Goal: Task Accomplishment & Management: Manage account settings

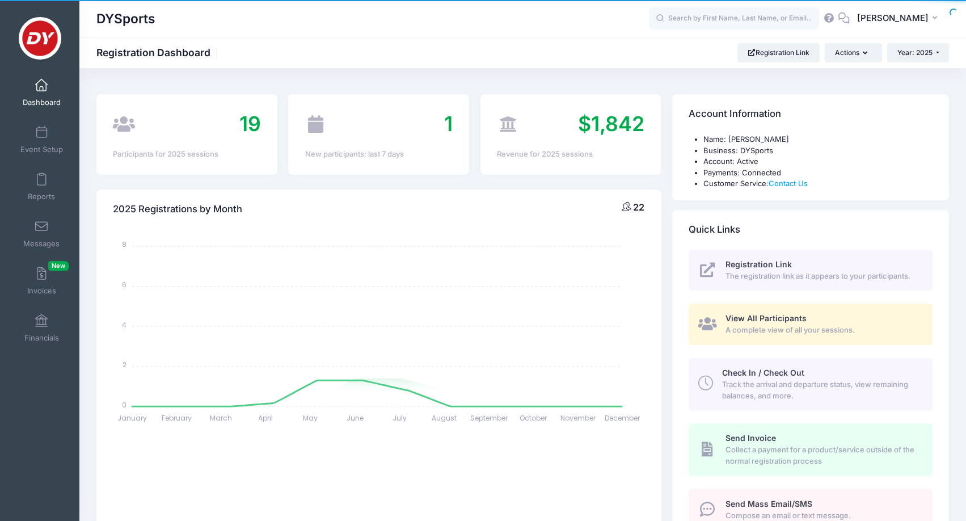
select select
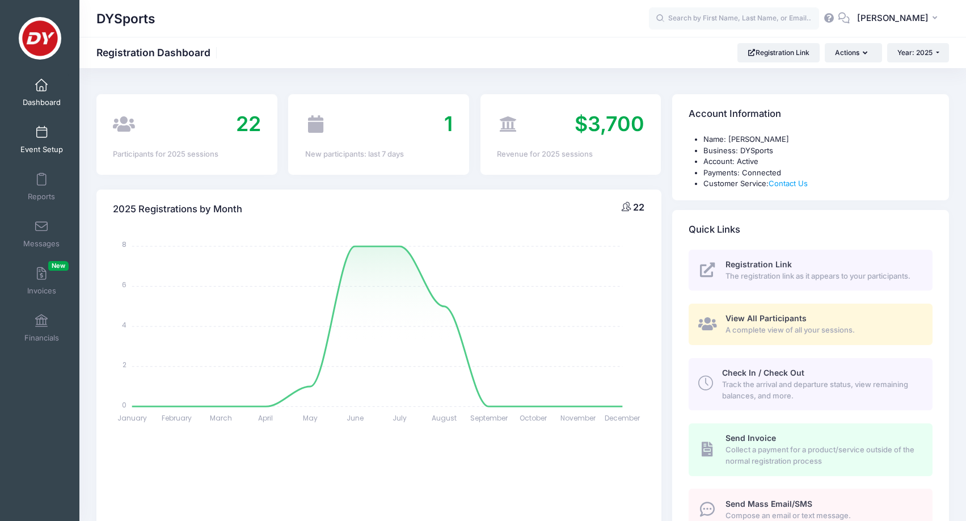
click at [41, 137] on span at bounding box center [41, 132] width 0 height 12
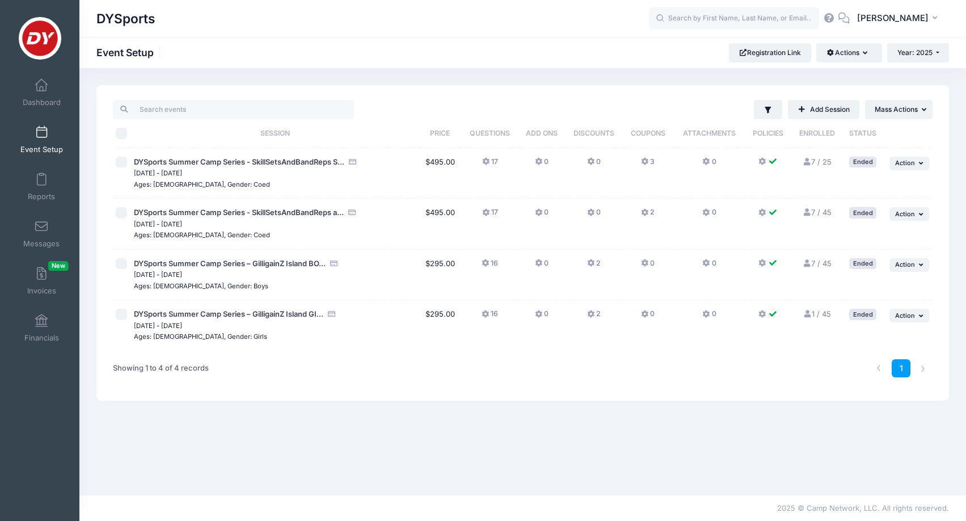
click at [56, 145] on span "Event Setup" at bounding box center [41, 150] width 43 height 10
click at [32, 90] on link "Dashboard" at bounding box center [42, 93] width 54 height 40
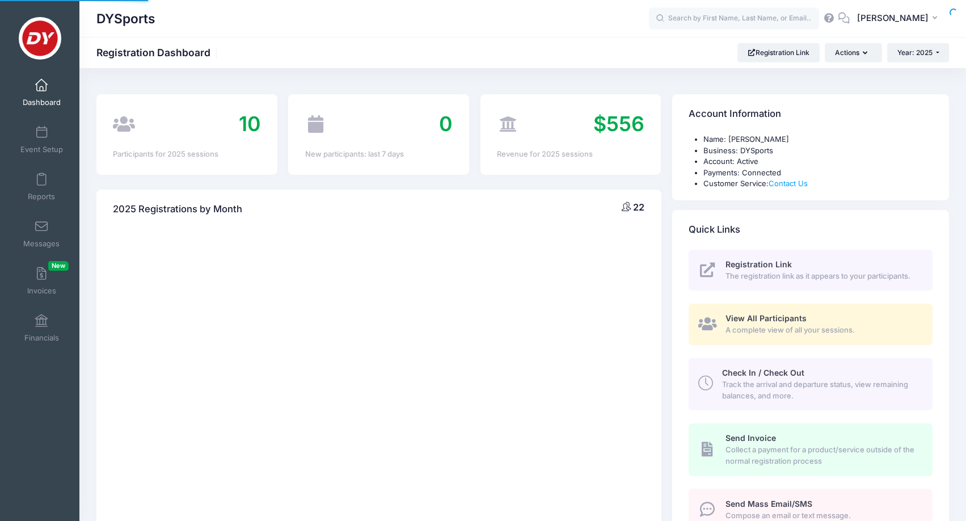
select select
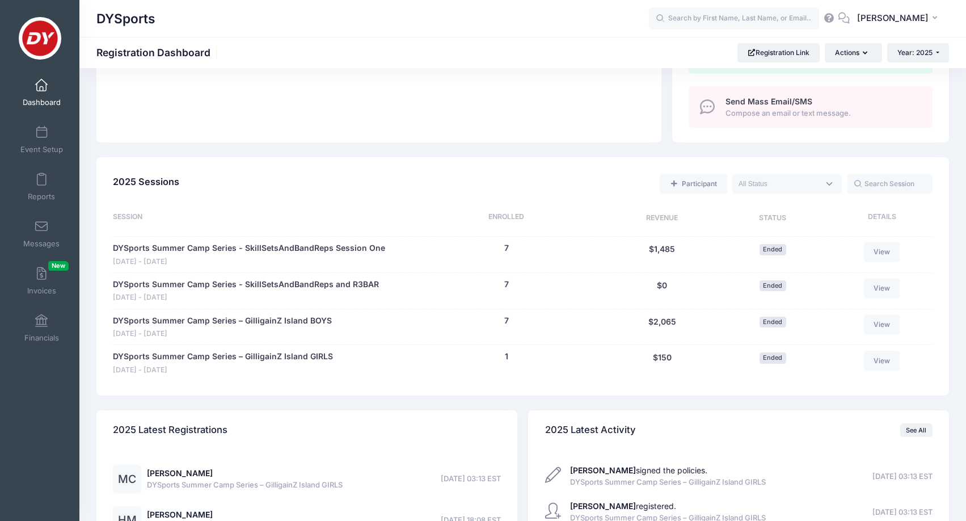
scroll to position [405, 0]
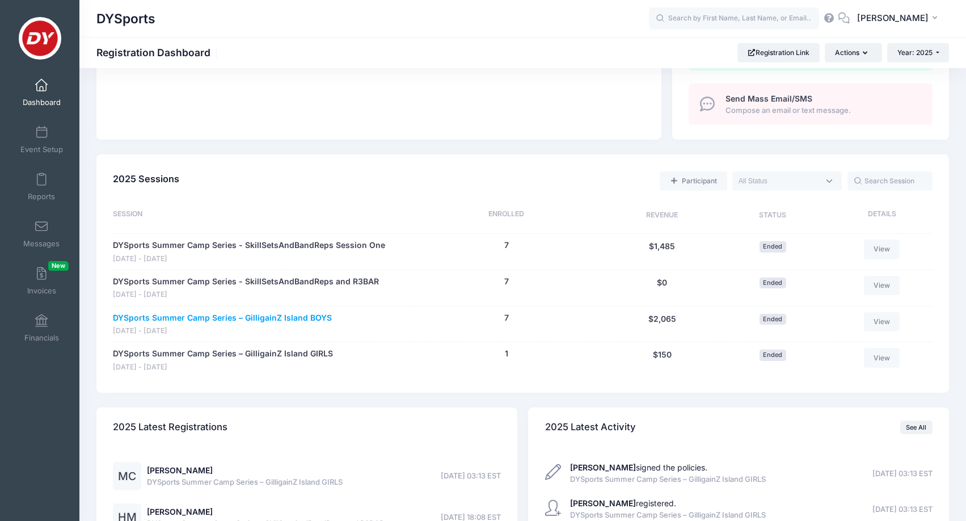
click at [275, 312] on link "DYSports Summer Camp Series – GilligainZ Island BOYS" at bounding box center [222, 318] width 219 height 12
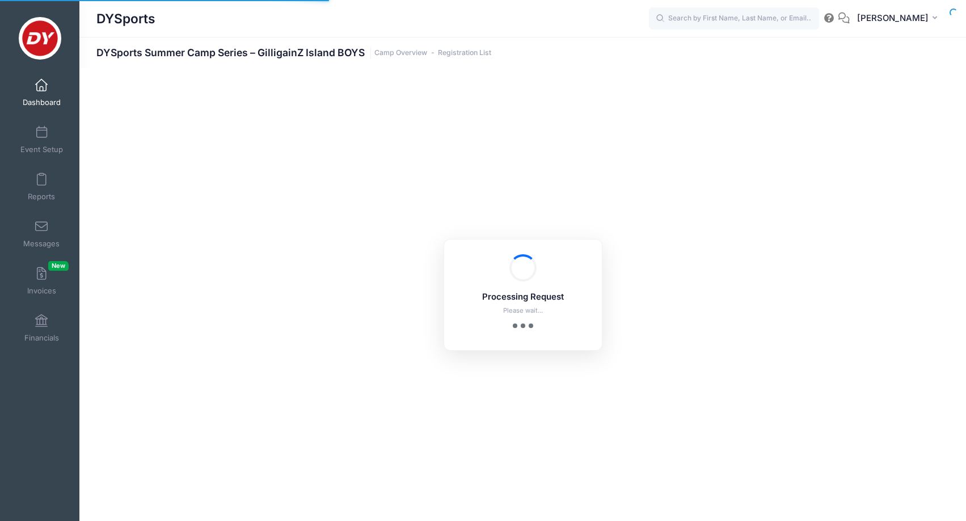
select select "10"
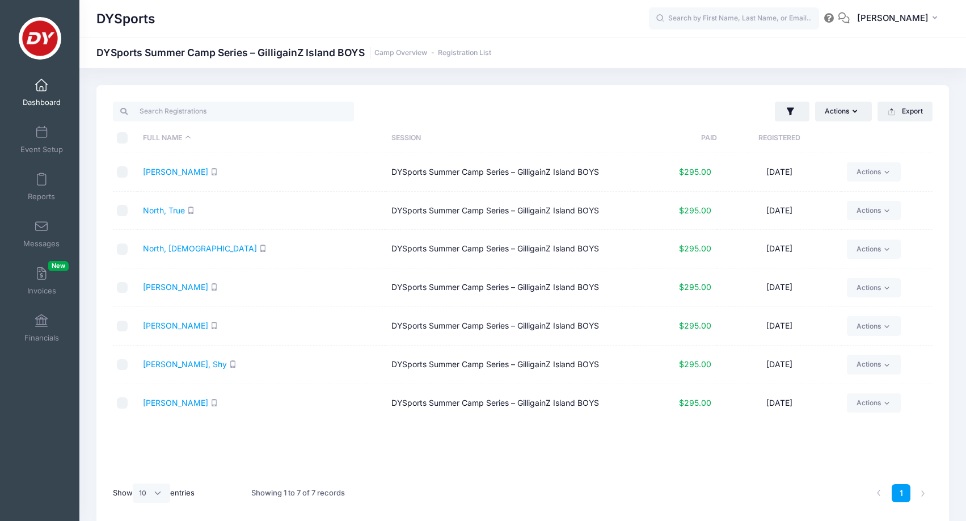
click at [41, 87] on span at bounding box center [41, 85] width 0 height 12
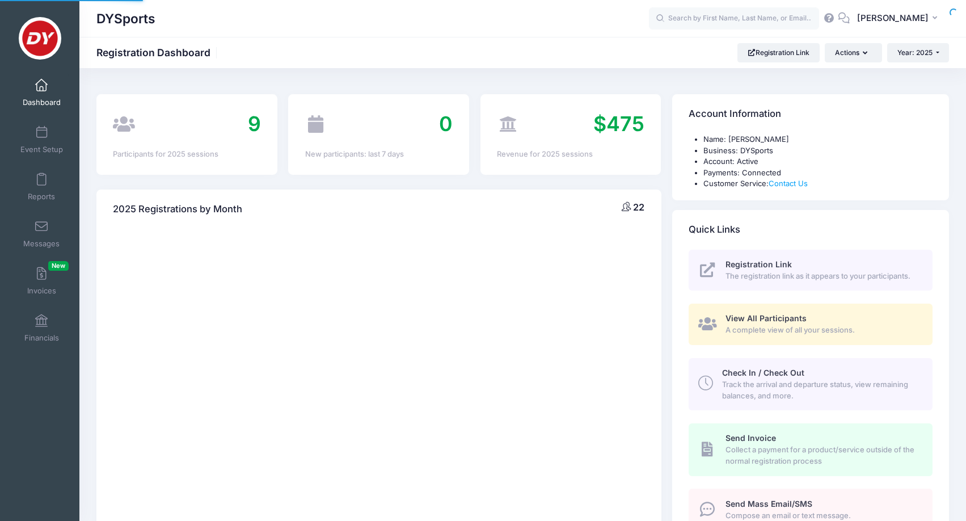
select select
